Goal: Task Accomplishment & Management: Manage account settings

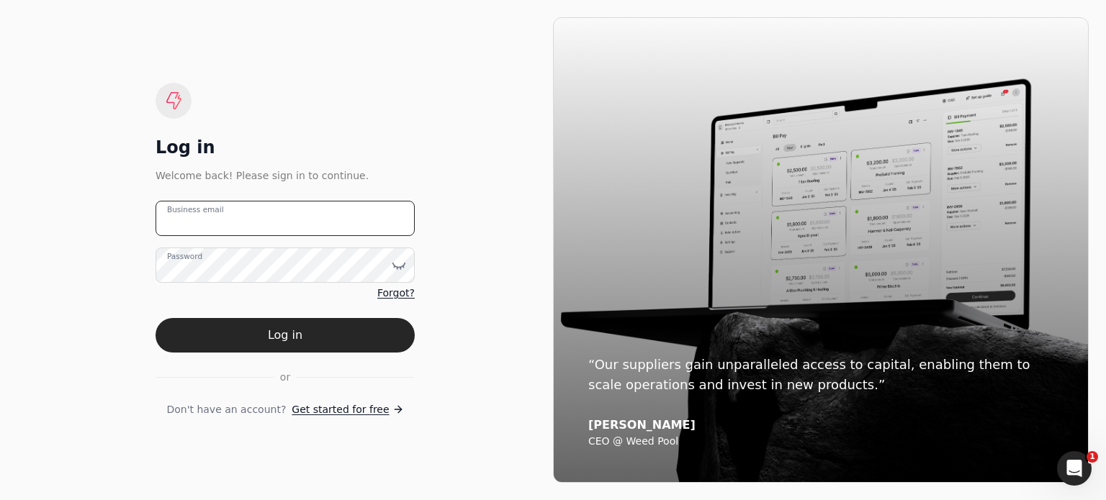
click at [333, 217] on email "Business email" at bounding box center [284, 218] width 259 height 35
type email "arnoldcardenas020@gmail.com"
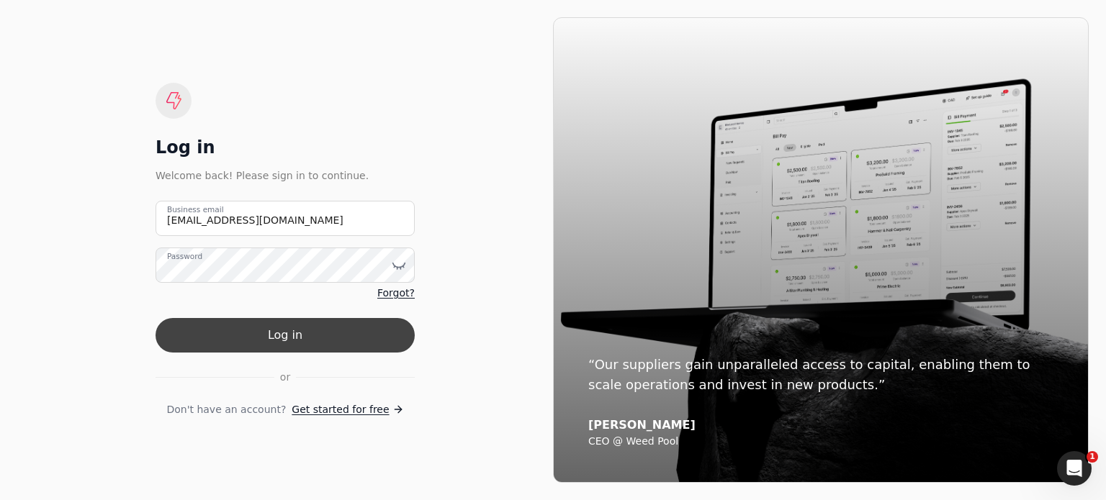
click at [288, 338] on button "Log in" at bounding box center [284, 335] width 259 height 35
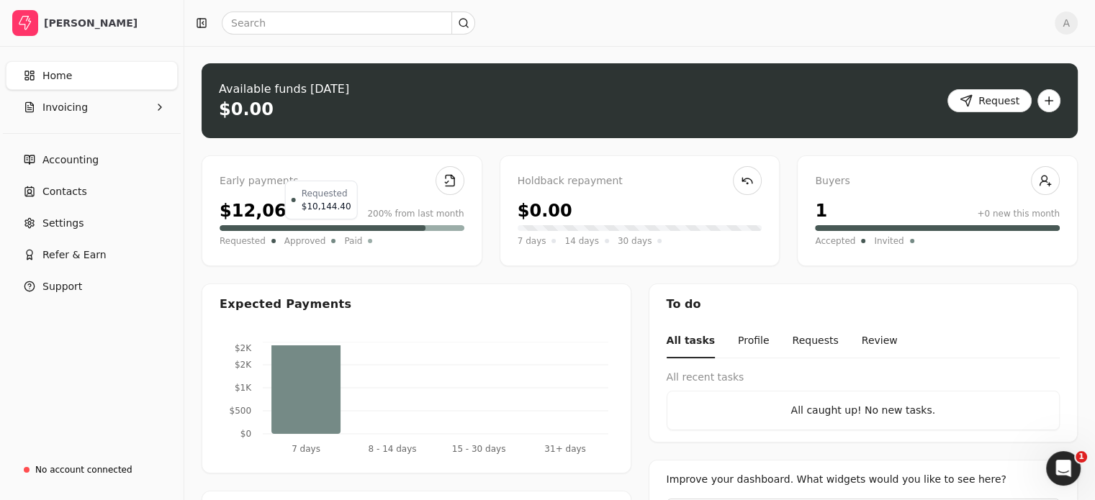
click at [425, 229] on div at bounding box center [323, 228] width 206 height 6
click at [64, 107] on span "Invoicing" at bounding box center [64, 107] width 45 height 15
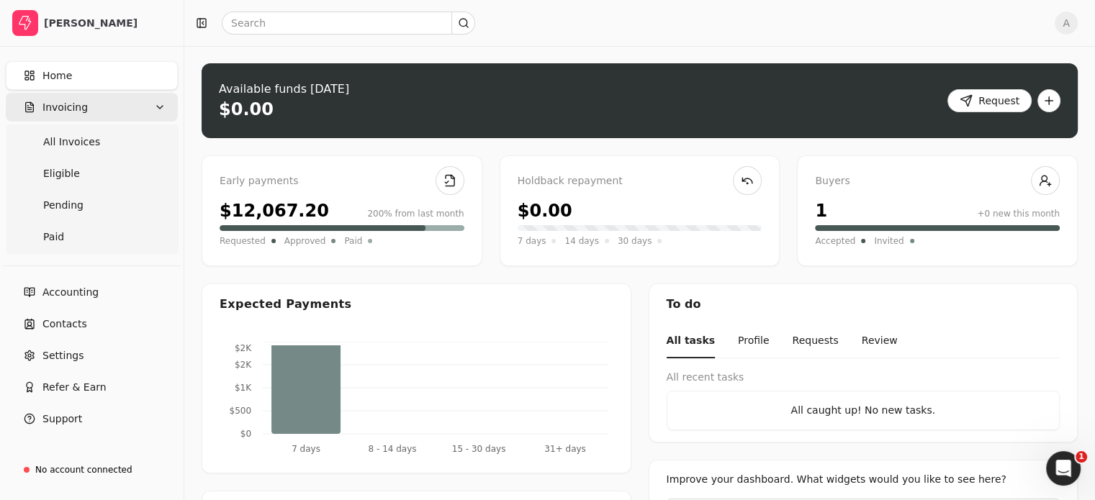
click at [64, 107] on span "Invoicing" at bounding box center [64, 107] width 45 height 15
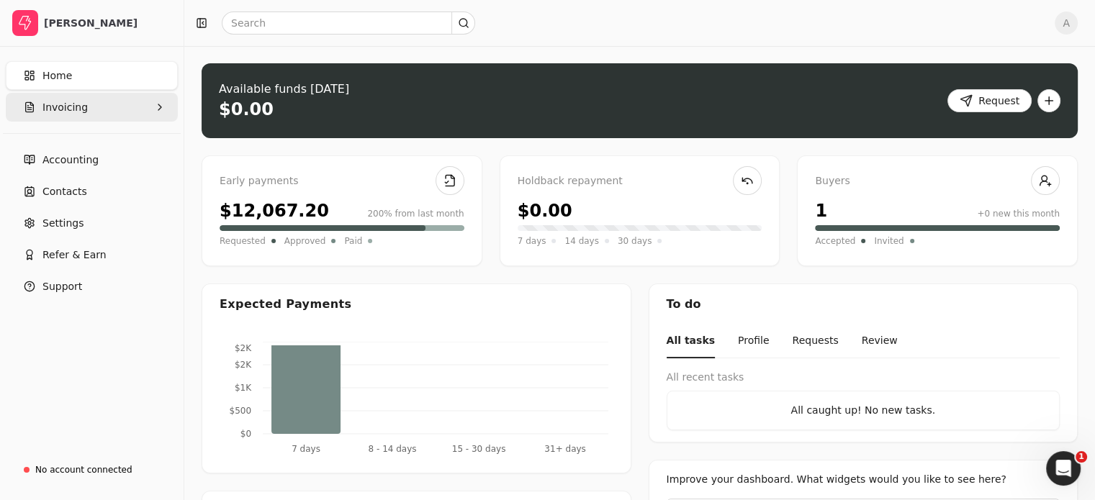
click at [56, 104] on span "Invoicing" at bounding box center [64, 107] width 45 height 15
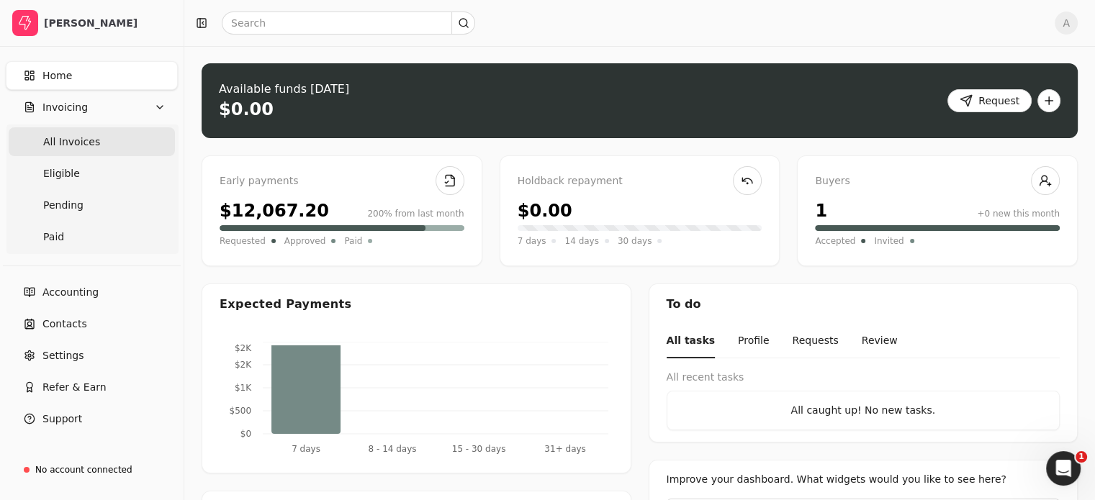
click at [71, 135] on span "All Invoices" at bounding box center [71, 142] width 57 height 15
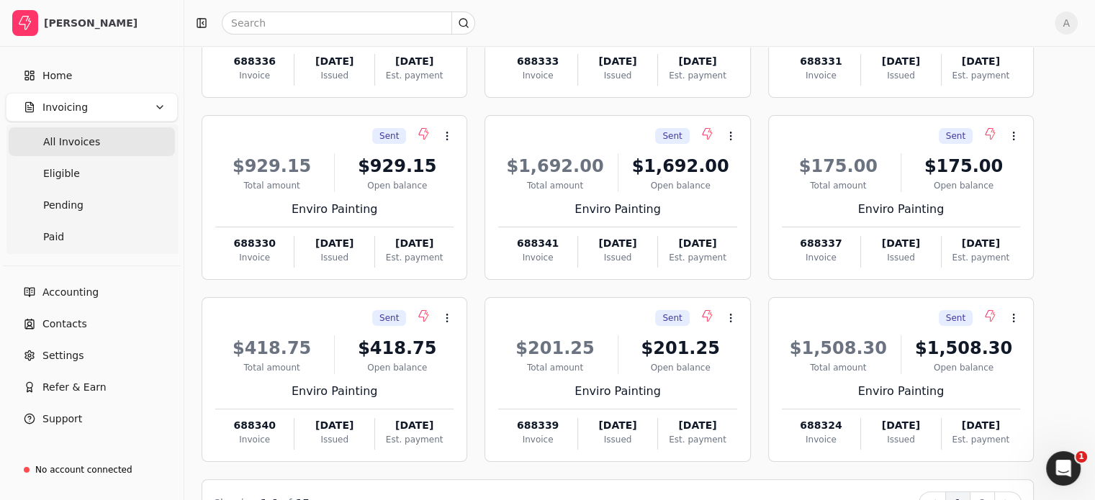
scroll to position [252, 0]
